Goal: Task Accomplishment & Management: Use online tool/utility

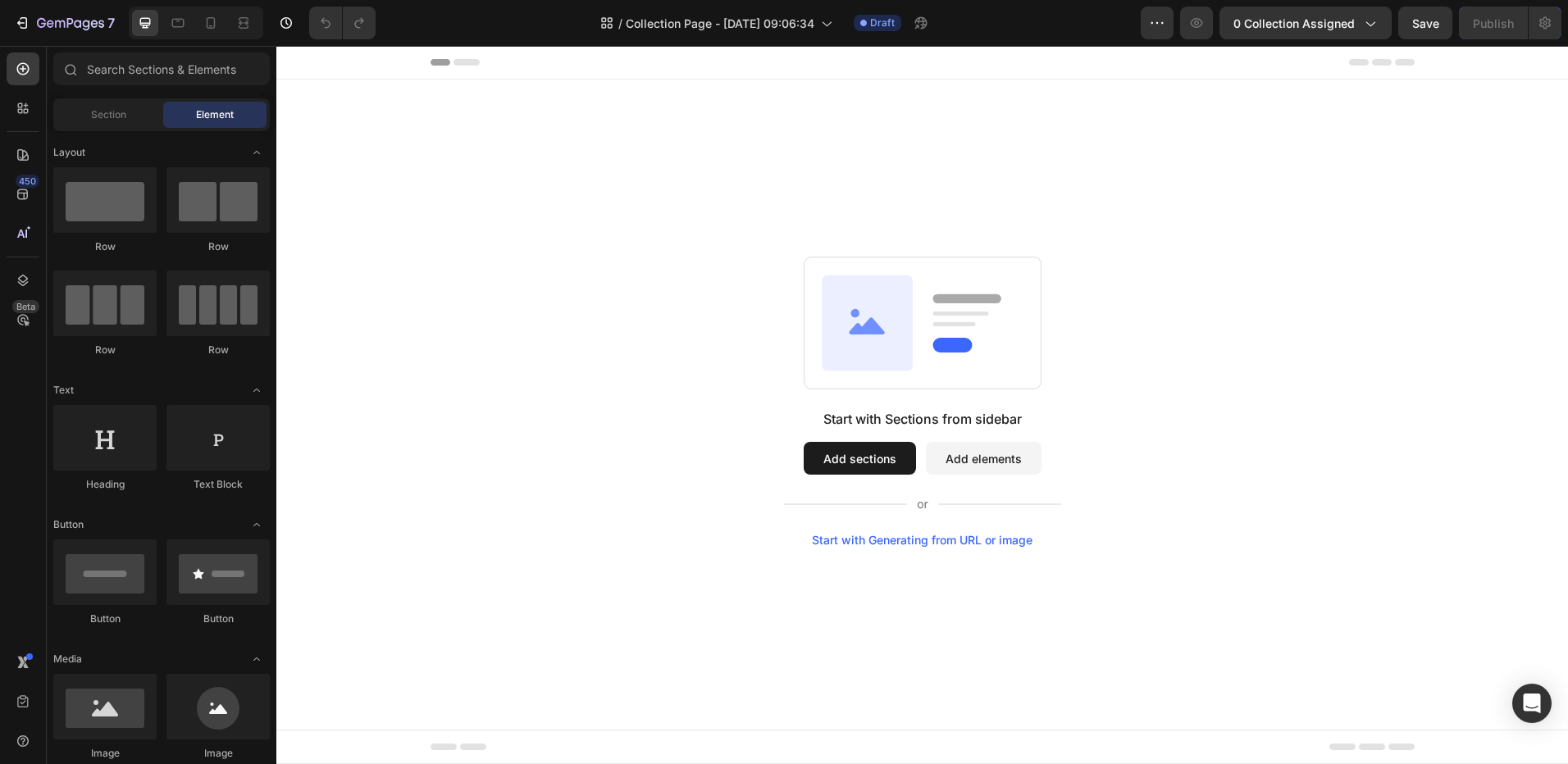
click at [825, 442] on button "Add sections" at bounding box center [859, 458] width 112 height 33
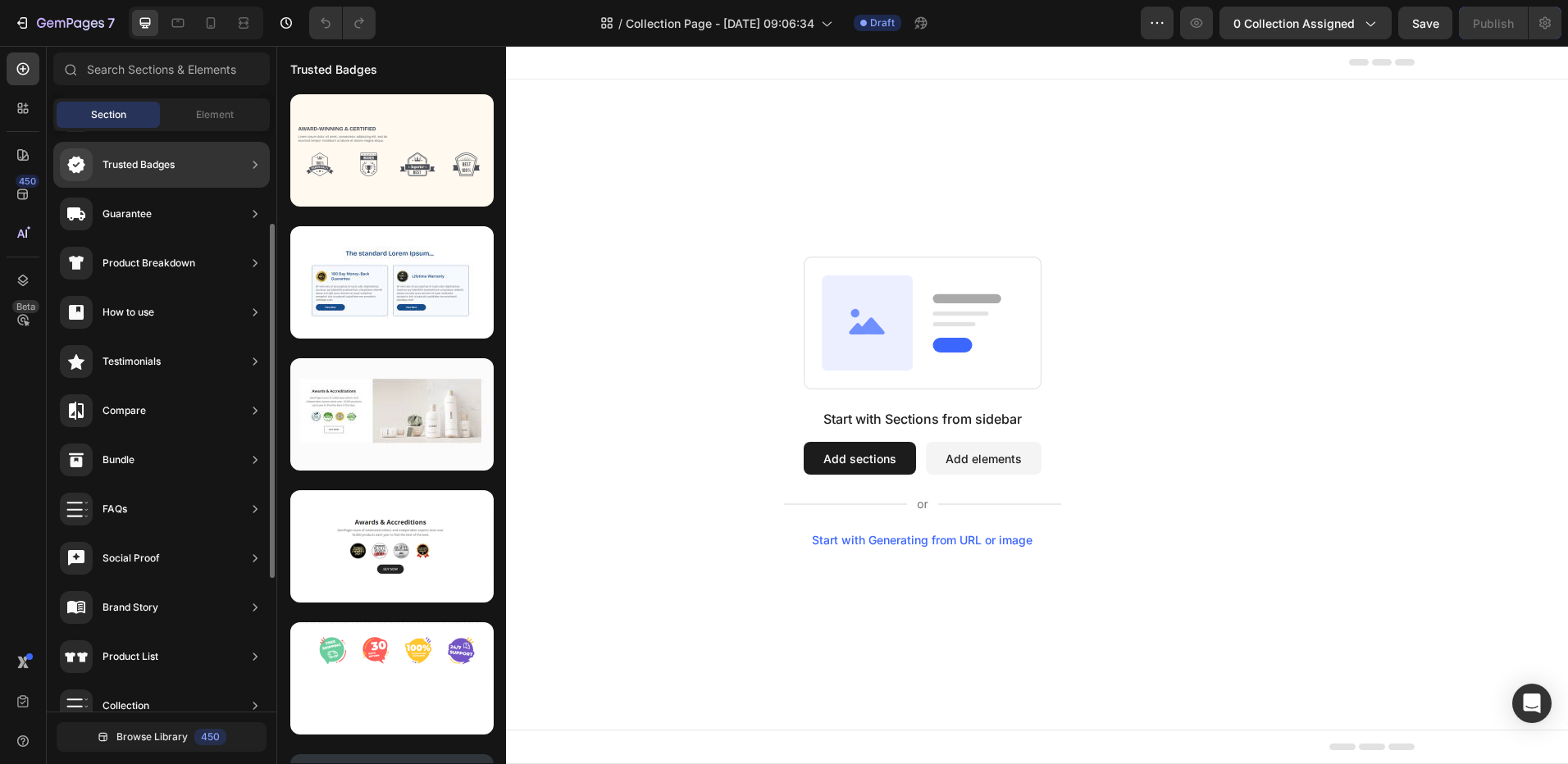
scroll to position [151, 0]
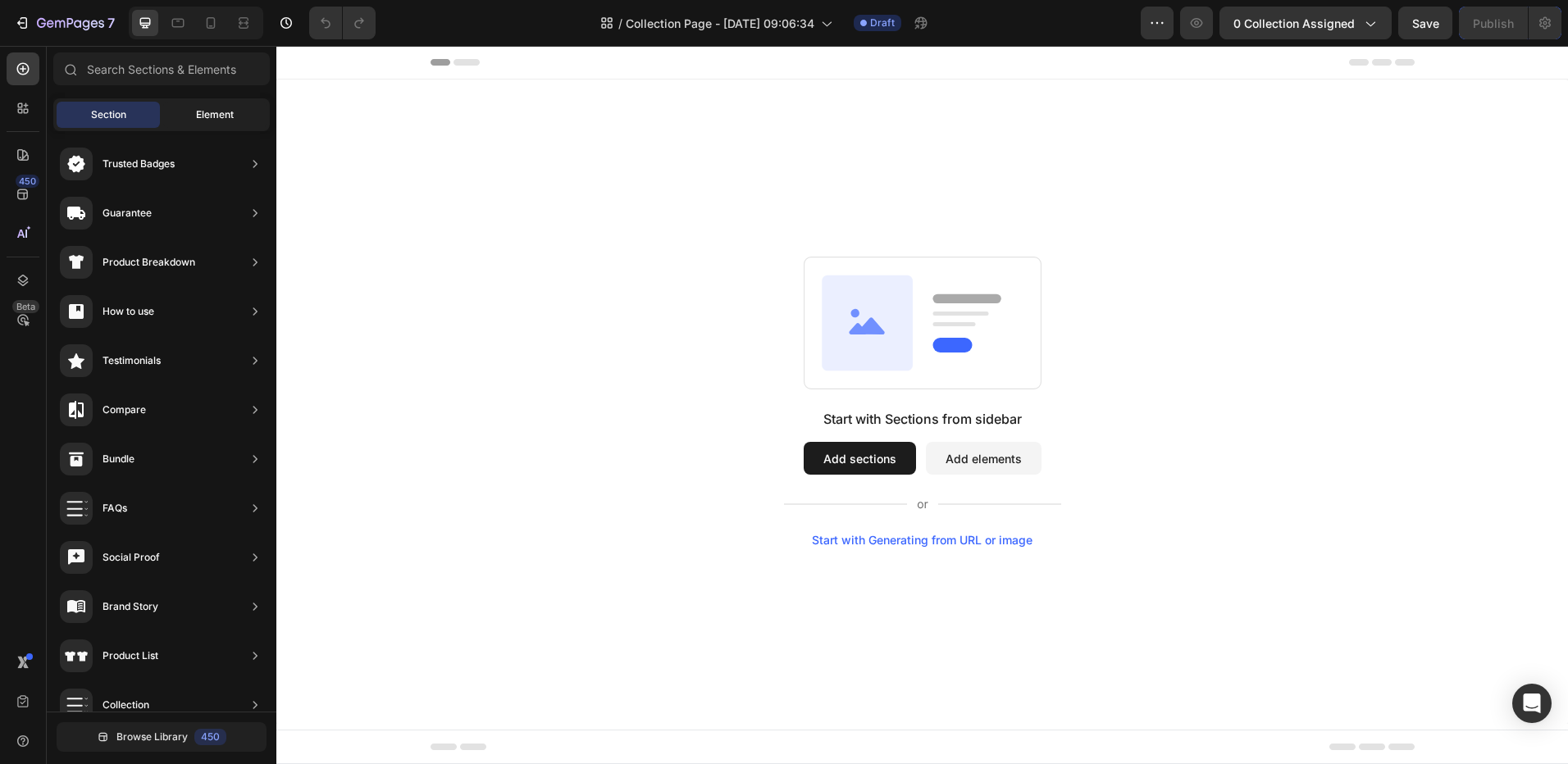
click at [192, 120] on div "Element" at bounding box center [215, 115] width 104 height 26
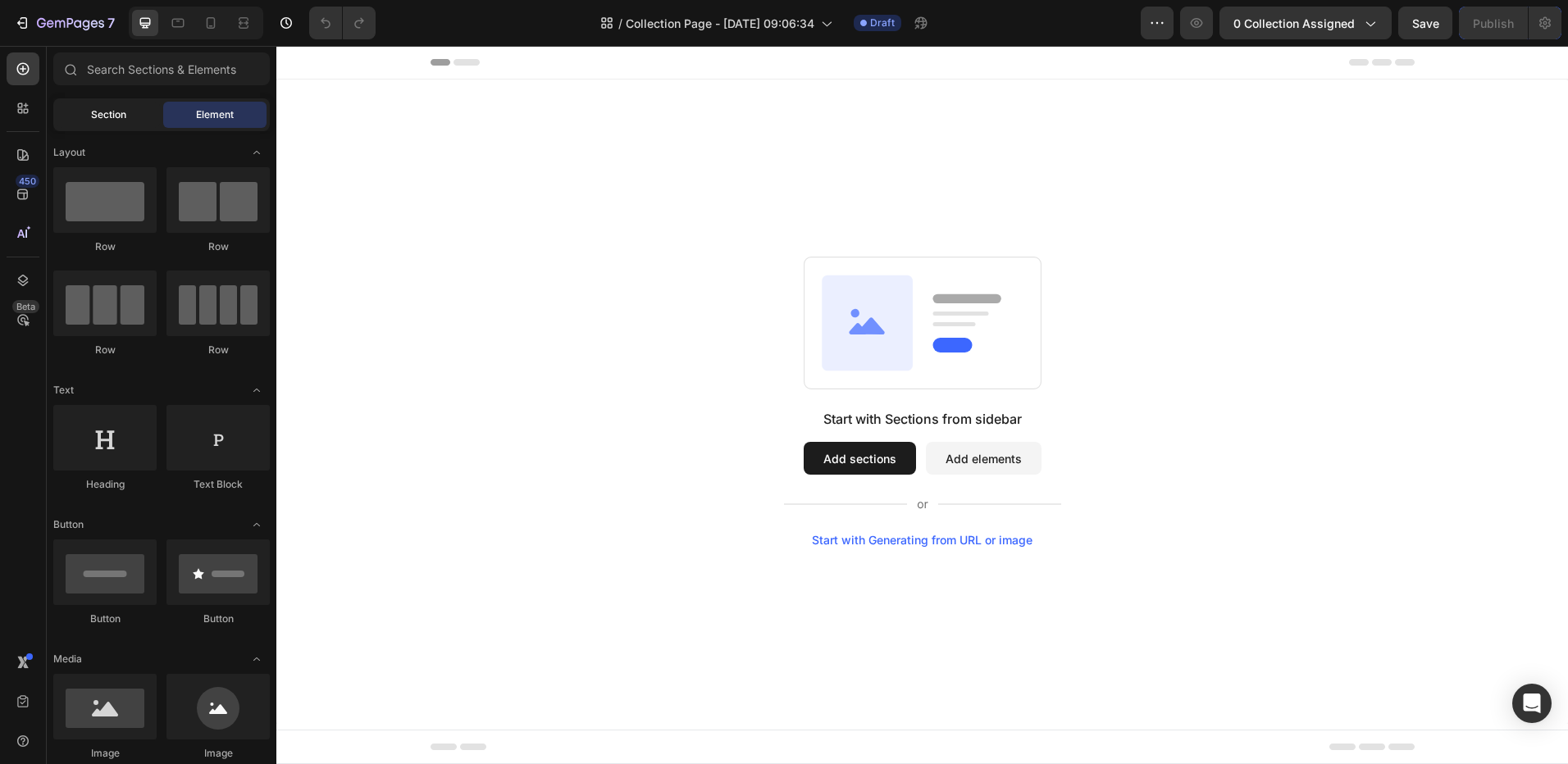
click at [105, 118] on span "Section" at bounding box center [109, 115] width 35 height 15
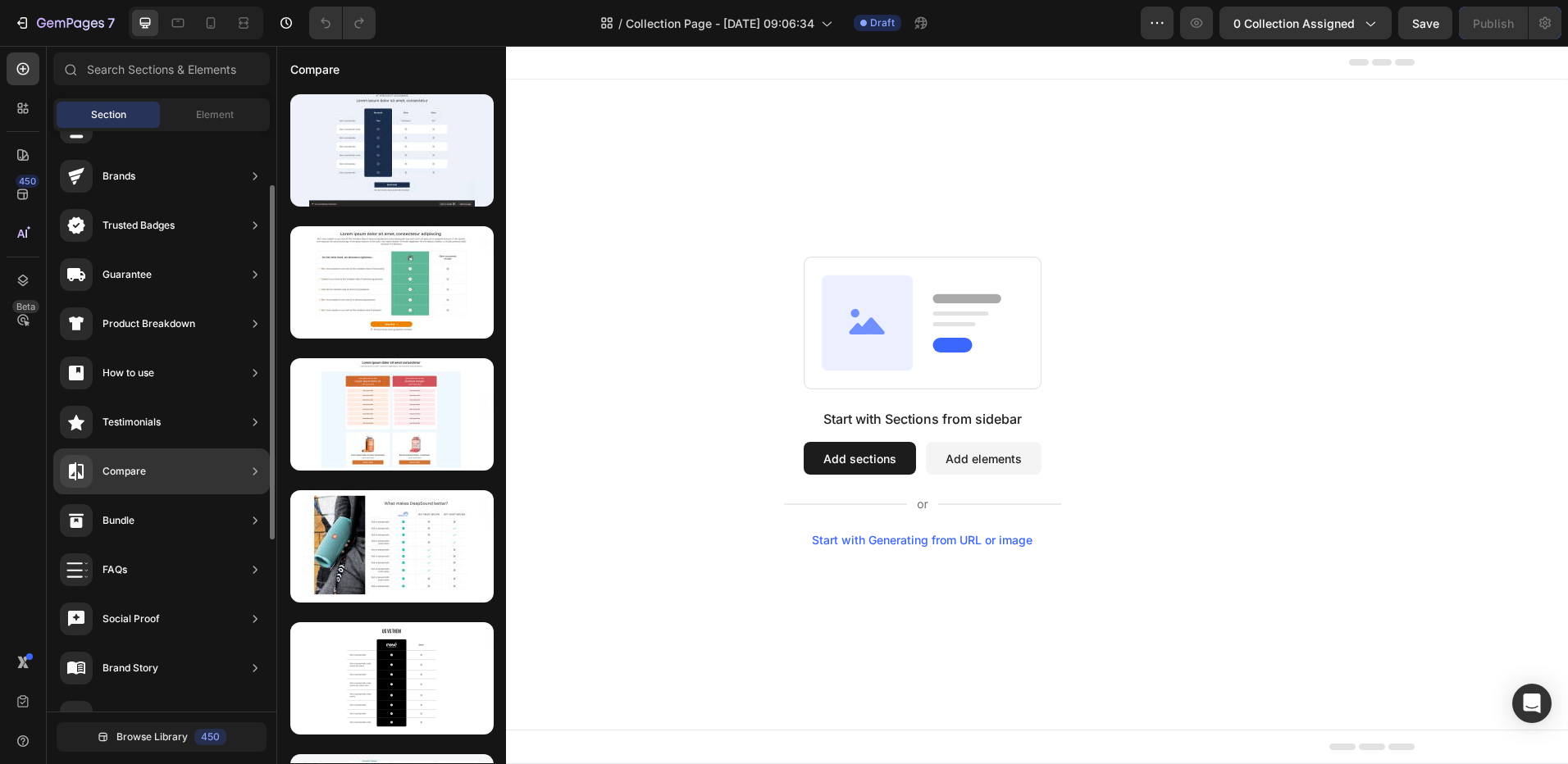
scroll to position [0, 0]
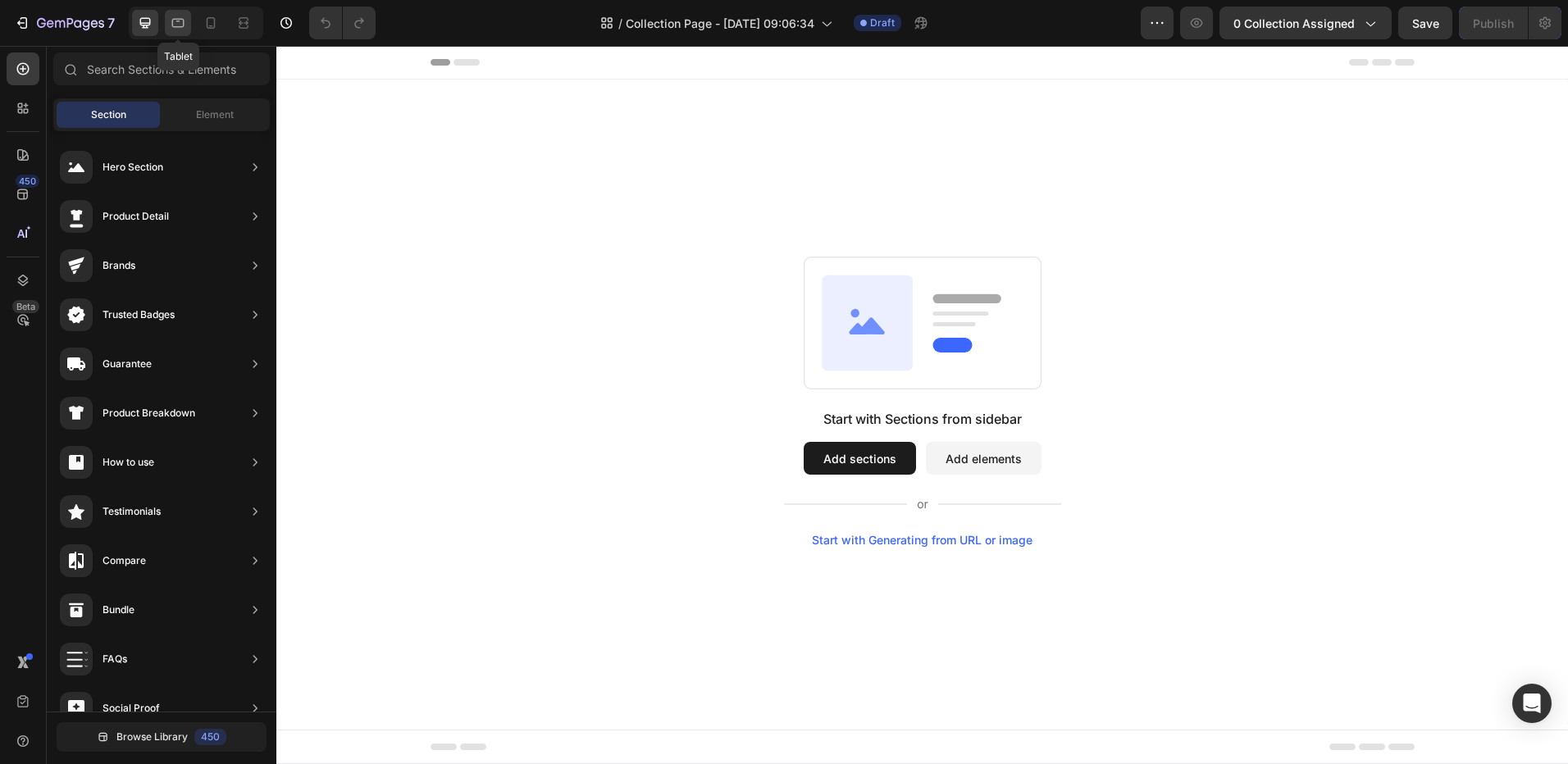
click at [177, 25] on icon at bounding box center [177, 23] width 16 height 16
click at [217, 24] on icon at bounding box center [210, 23] width 16 height 16
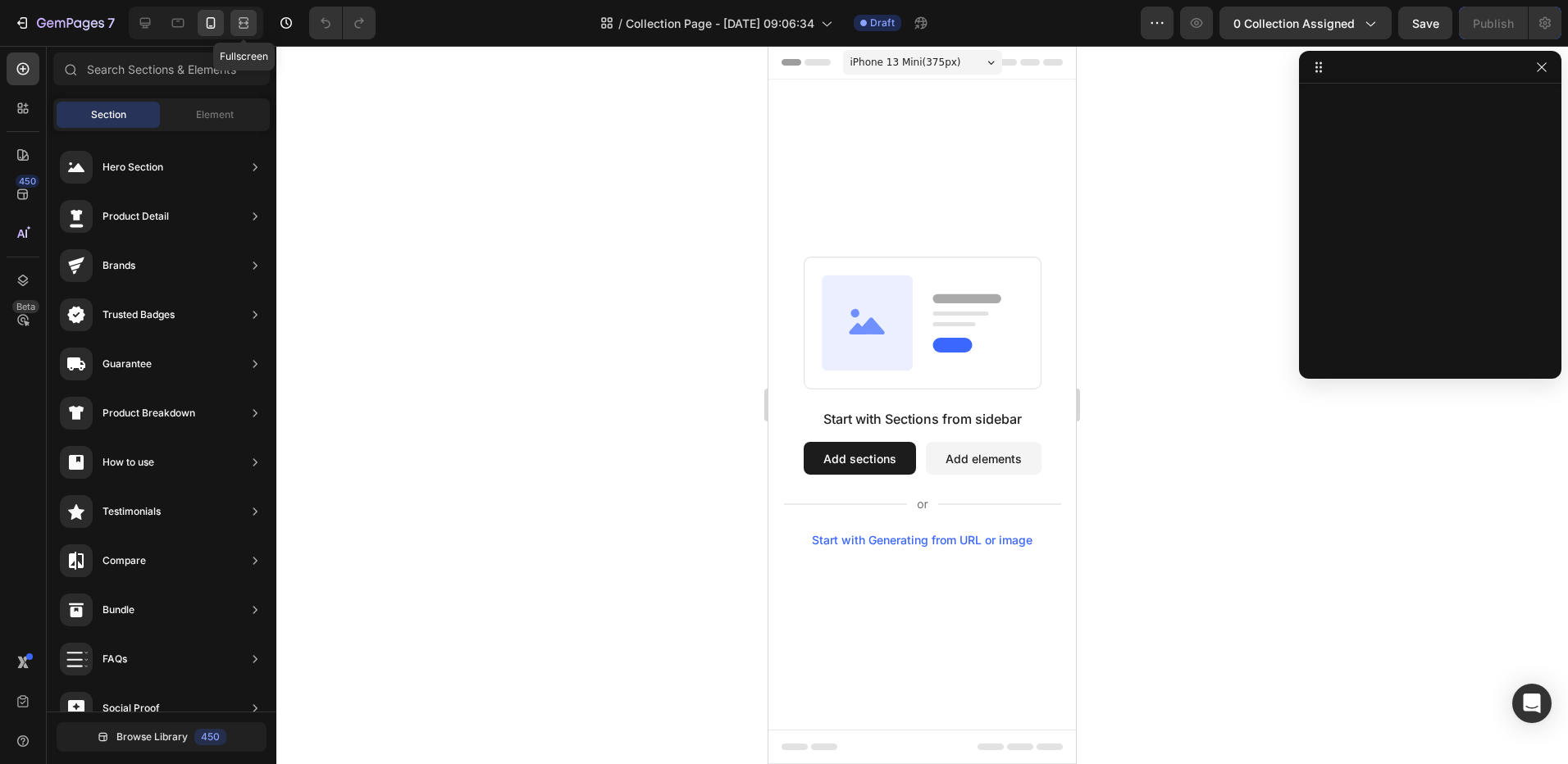
click at [248, 31] on div at bounding box center [243, 23] width 26 height 26
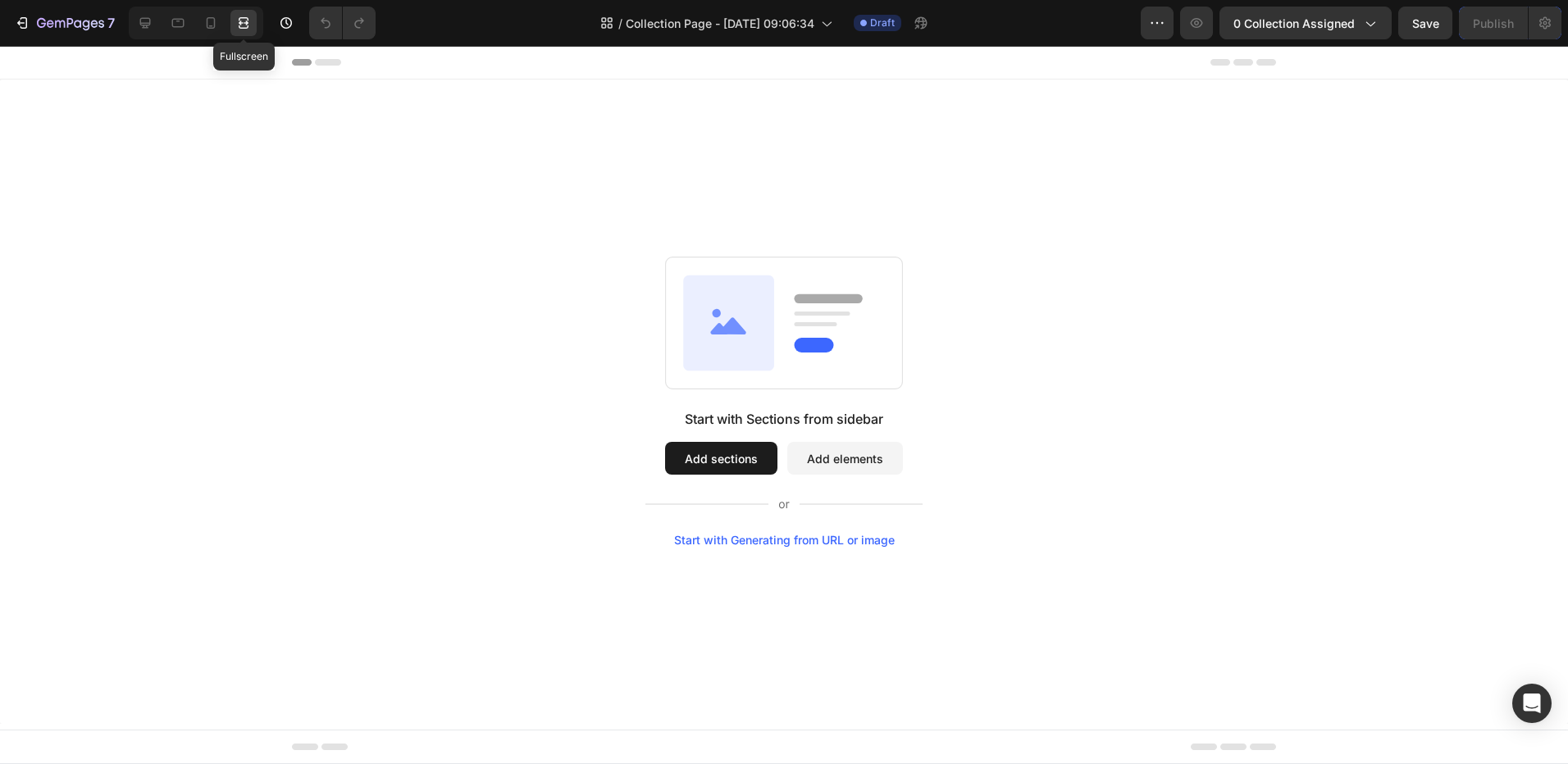
click at [230, 33] on div at bounding box center [243, 23] width 26 height 26
click at [212, 31] on div at bounding box center [211, 23] width 26 height 26
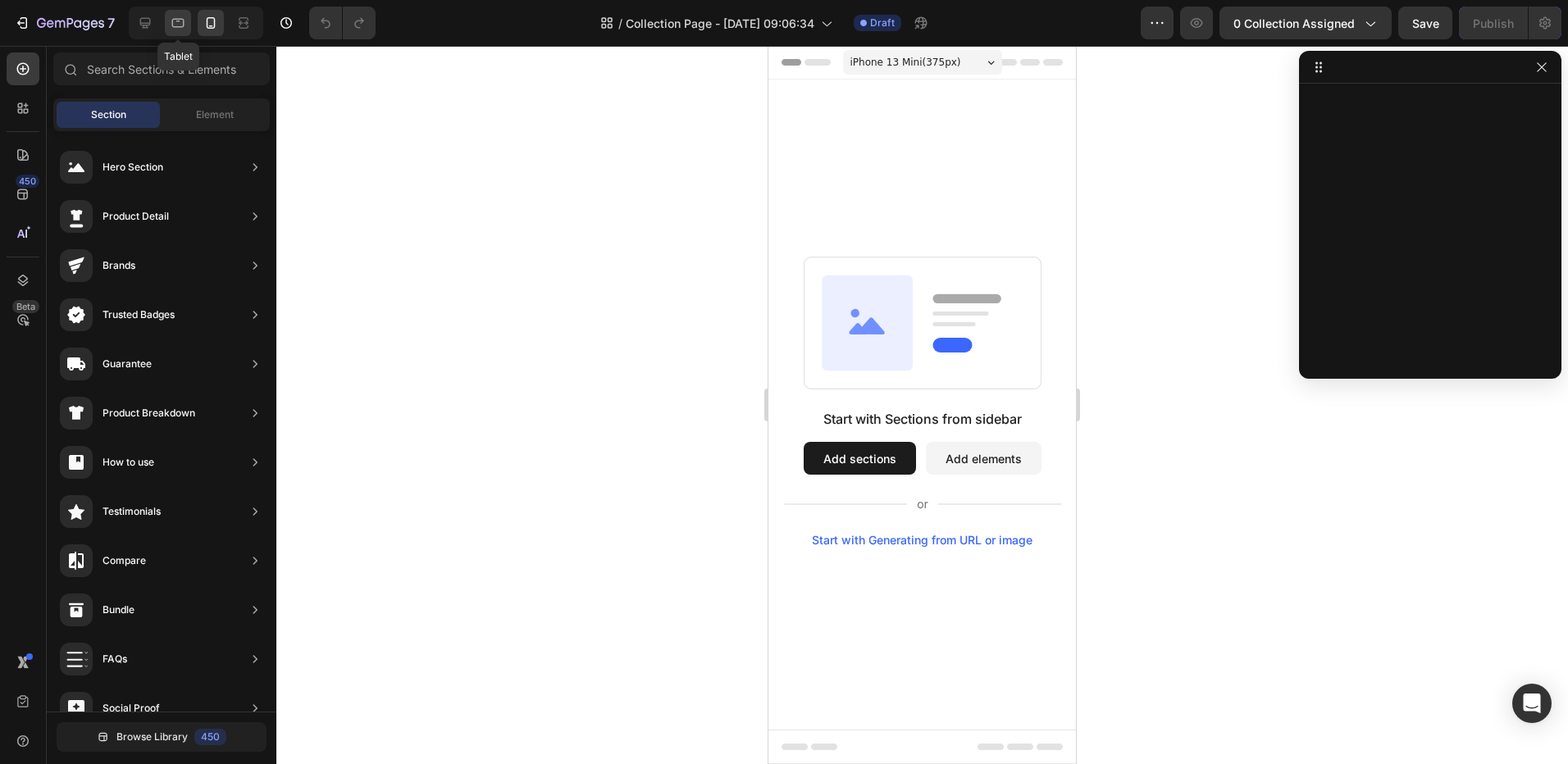
click at [189, 28] on div at bounding box center [178, 23] width 26 height 26
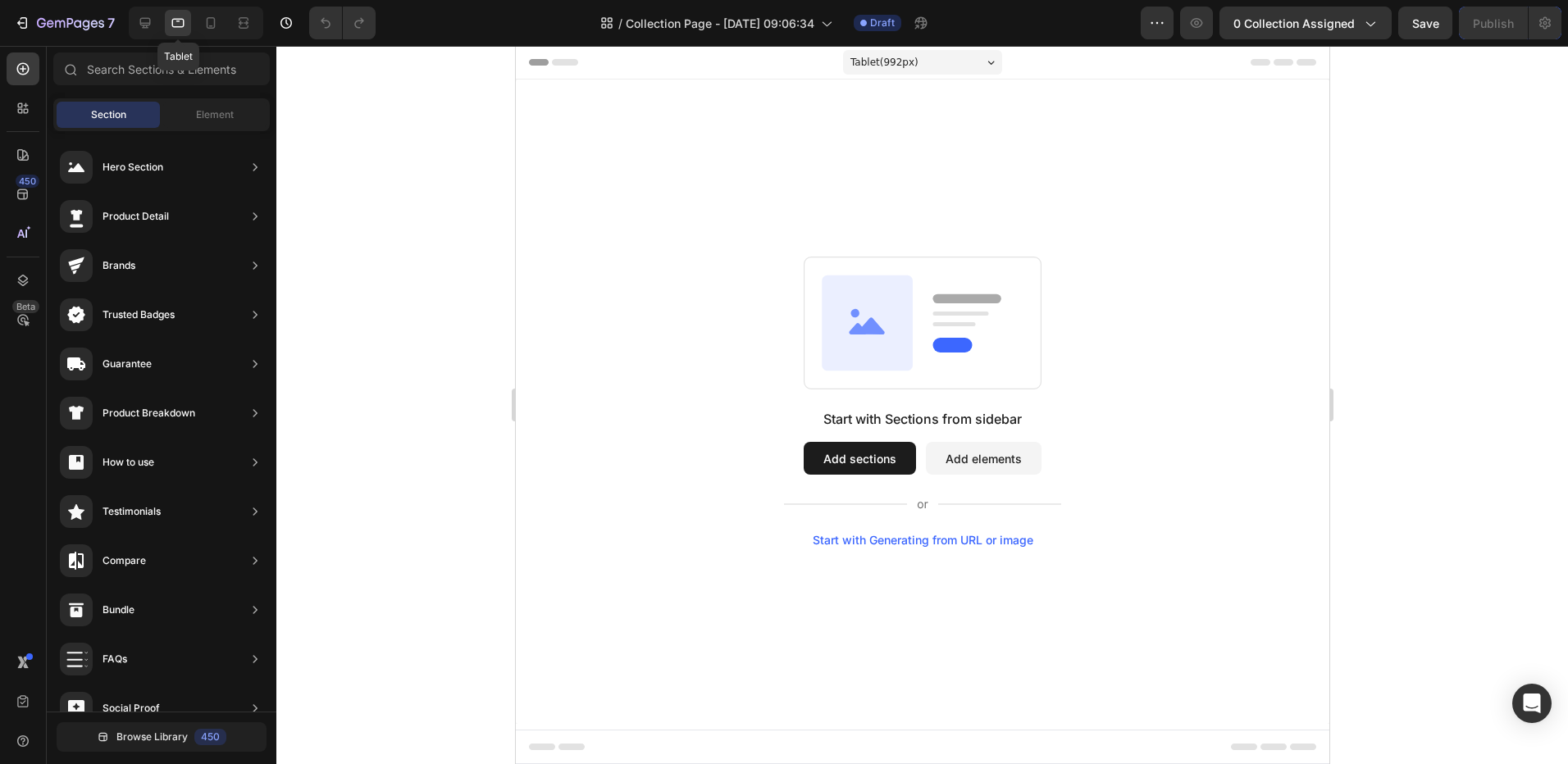
click at [165, 29] on div at bounding box center [178, 23] width 26 height 26
drag, startPoint x: 165, startPoint y: 29, endPoint x: 156, endPoint y: 25, distance: 9.8
click at [156, 25] on div "Tablet" at bounding box center [196, 23] width 135 height 33
click at [227, 30] on div at bounding box center [196, 23] width 135 height 33
click at [211, 28] on icon at bounding box center [211, 23] width 9 height 12
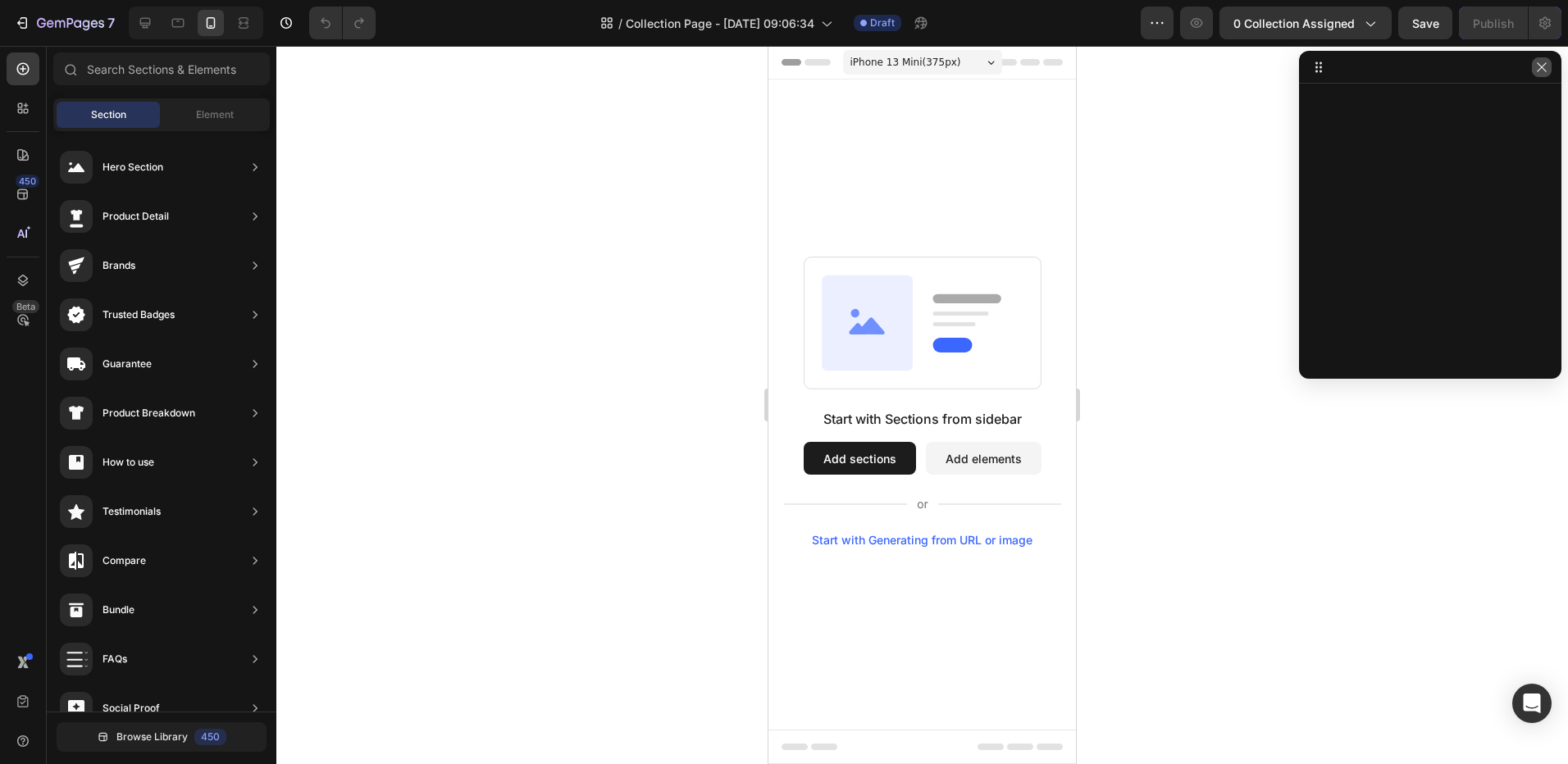
click at [1542, 71] on icon "button" at bounding box center [1542, 67] width 13 height 13
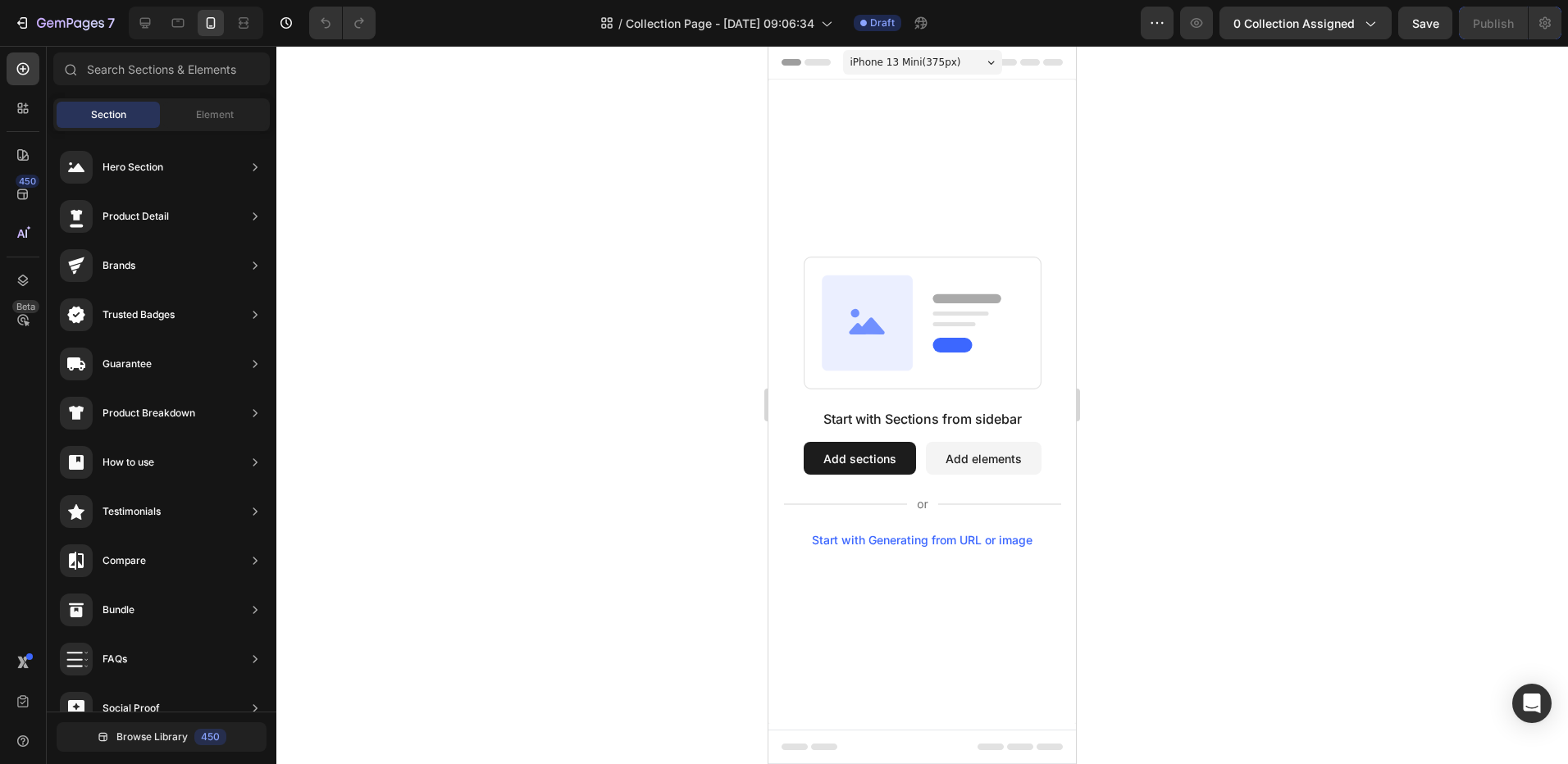
click at [966, 82] on div "Start with Sections from sidebar Add sections Add elements Start with Generatin…" at bounding box center [922, 401] width 308 height 644
click at [959, 72] on div "iPhone 13 Mini ( 375 px)" at bounding box center [922, 61] width 159 height 24
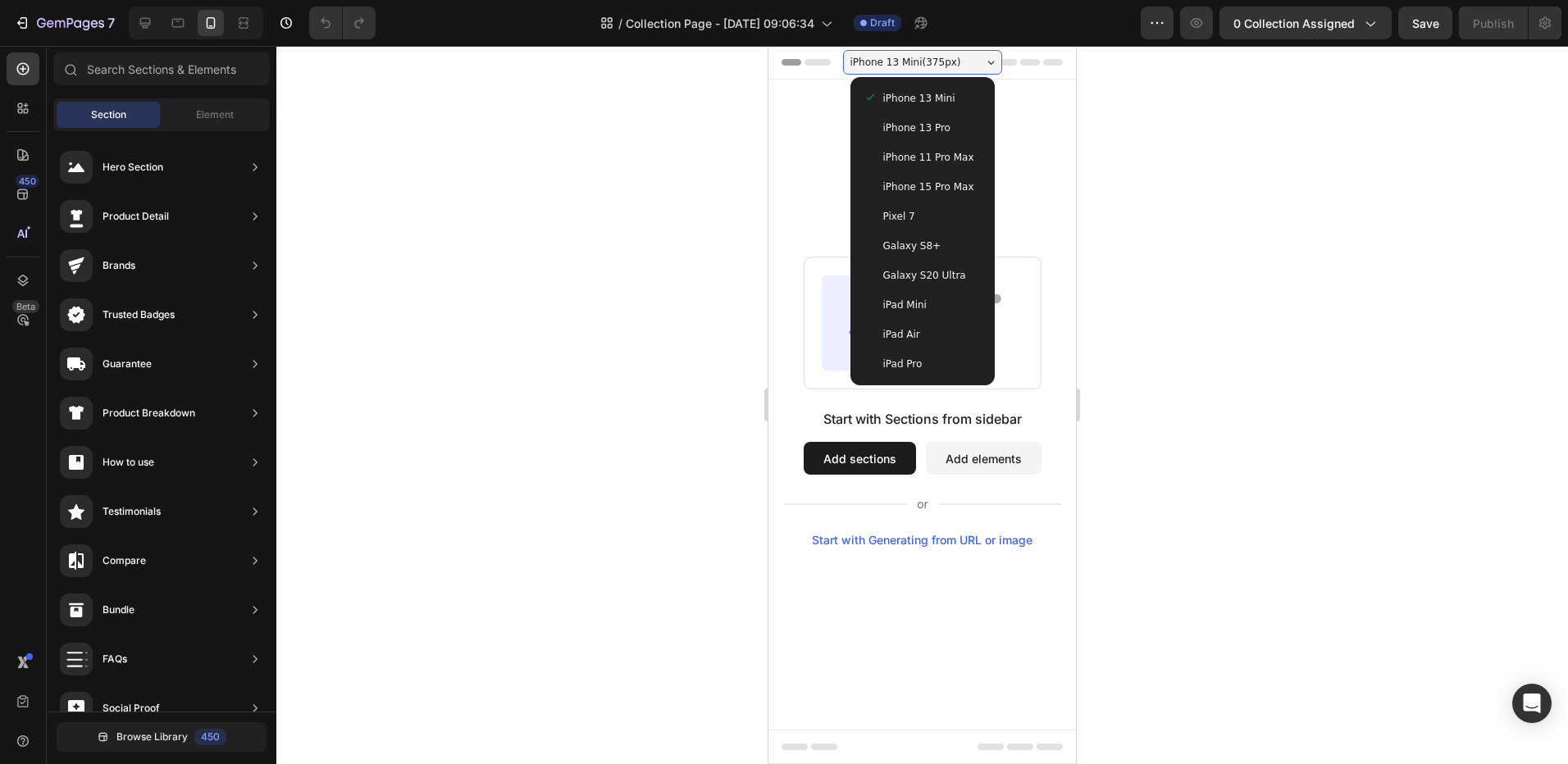
click at [922, 179] on span "iPhone 15 Pro Max" at bounding box center [928, 186] width 91 height 16
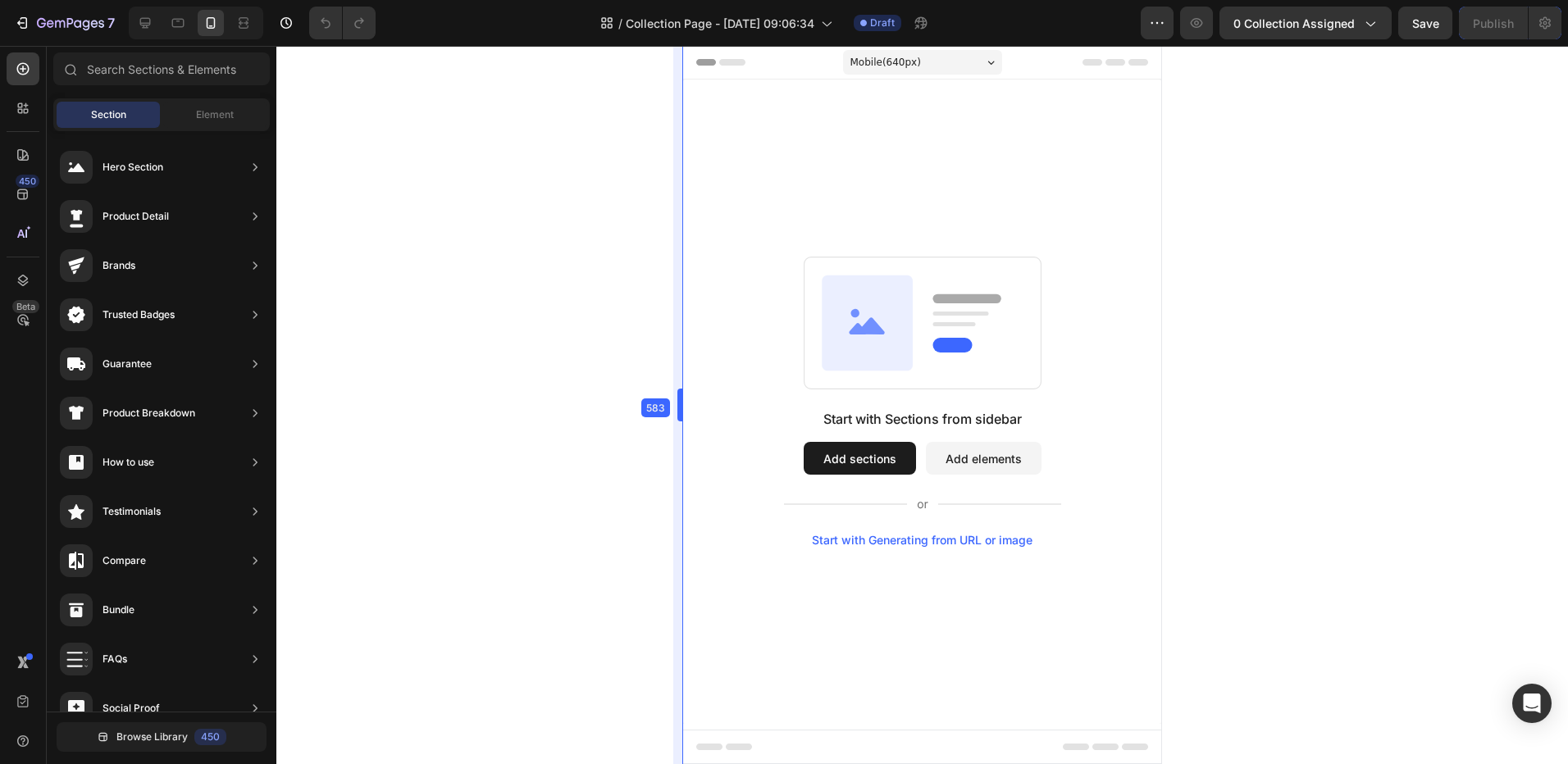
drag, startPoint x: 739, startPoint y: 401, endPoint x: 555, endPoint y: 381, distance: 185.1
click at [937, 65] on div "Mobile ( 653 px)" at bounding box center [922, 61] width 159 height 24
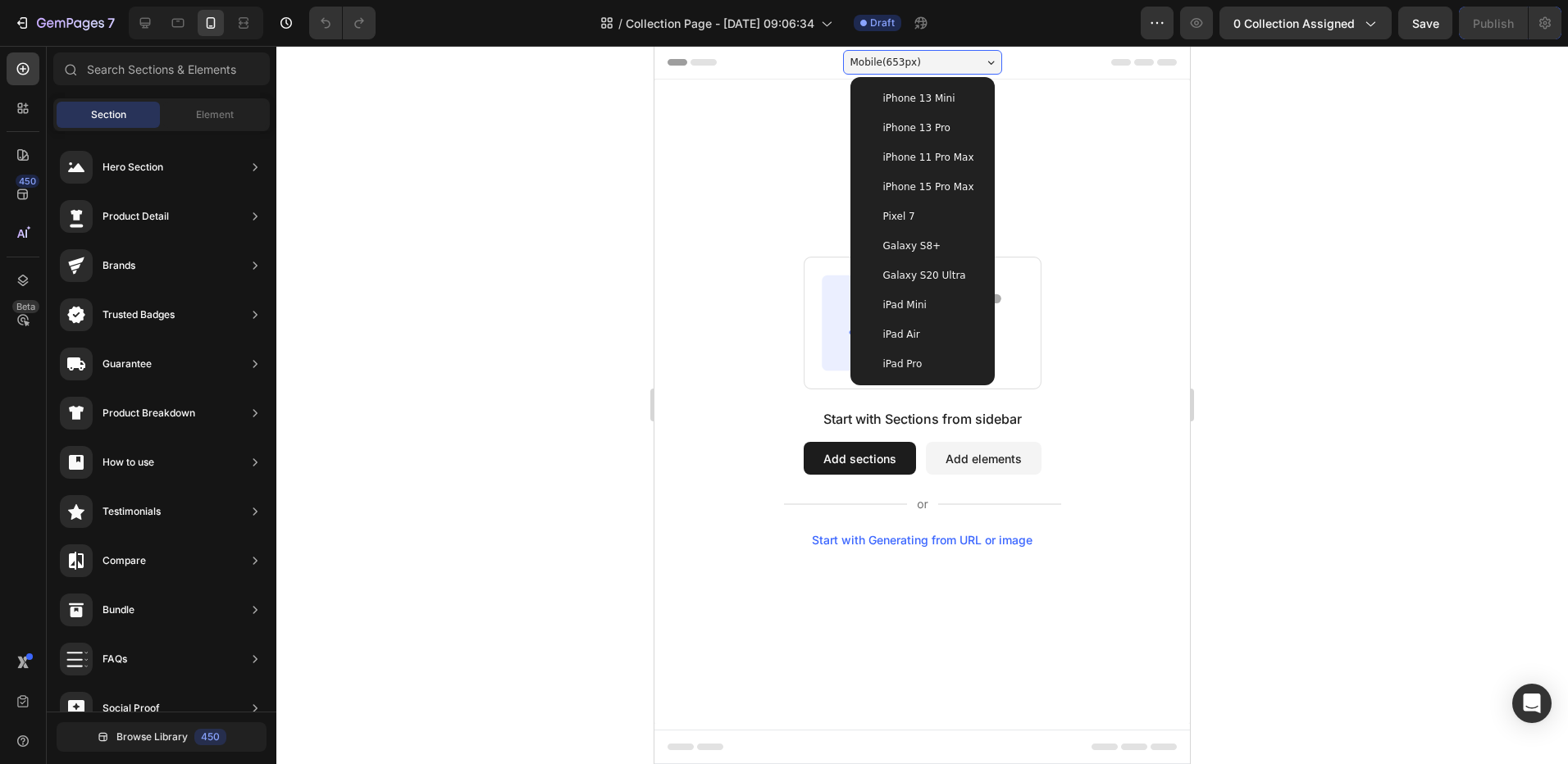
click at [931, 190] on span "iPhone 15 Pro Max" at bounding box center [928, 186] width 91 height 16
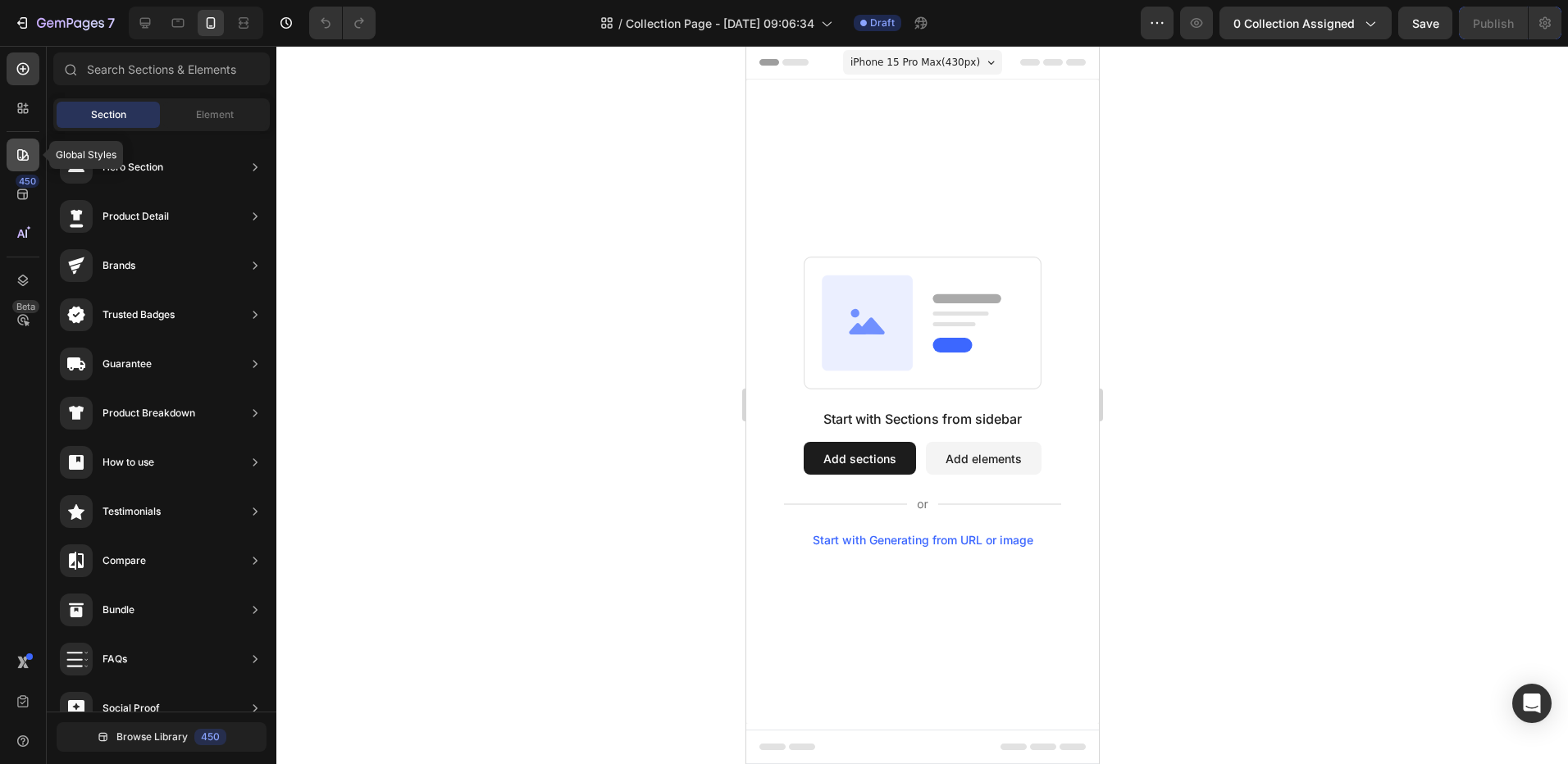
click at [11, 157] on div at bounding box center [23, 154] width 33 height 33
